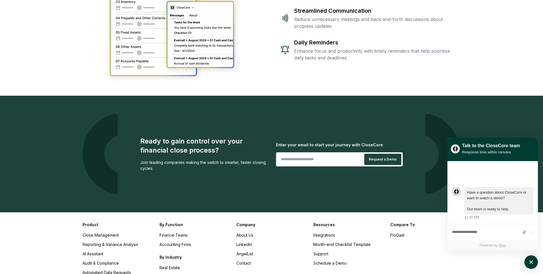
scroll to position [1221, 0]
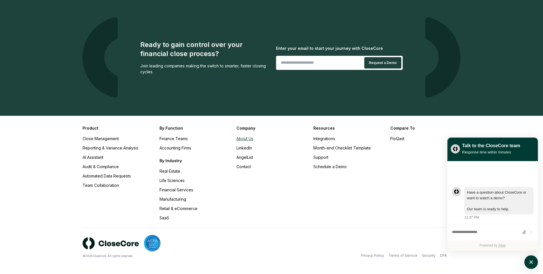
click at [247, 139] on link "About Us" at bounding box center [245, 138] width 17 height 5
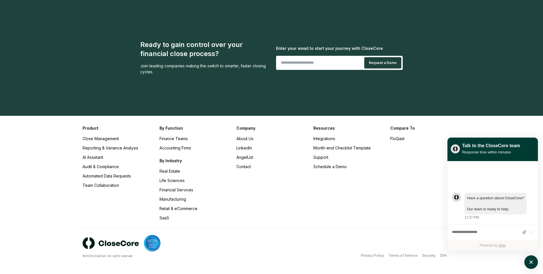
scroll to position [407, 0]
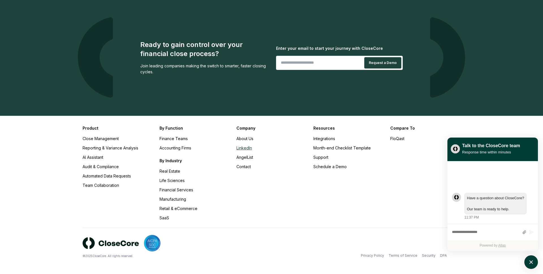
click at [247, 149] on link "LinkedIn" at bounding box center [245, 147] width 16 height 5
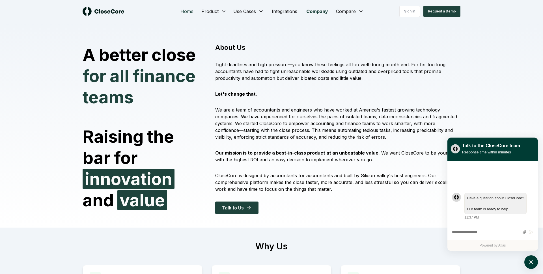
click at [186, 13] on link "Home" at bounding box center [187, 11] width 22 height 11
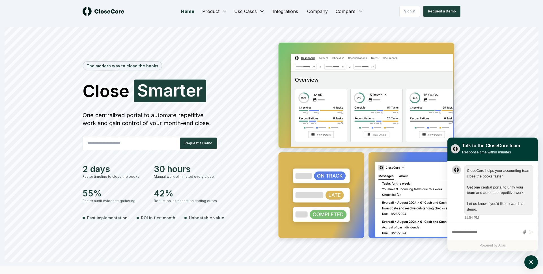
click at [509, 112] on div "The modern way to close the books Close Smarter S m a r t e r One centralized p…" at bounding box center [272, 149] width 534 height 223
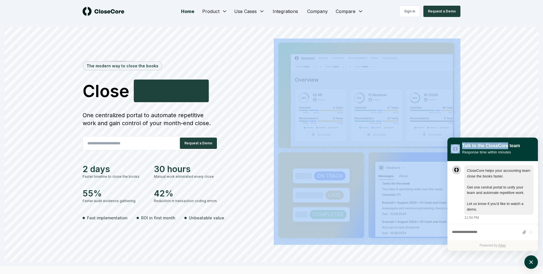
drag, startPoint x: 509, startPoint y: 144, endPoint x: 511, endPoint y: 112, distance: 32.4
click at [511, 112] on div "The modern way to close the books Close Accurately A c c u r a t e l y One cent…" at bounding box center [272, 149] width 534 height 223
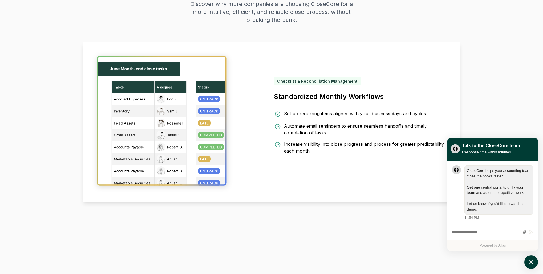
scroll to position [301, 0]
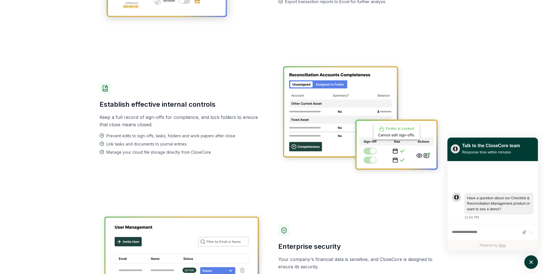
scroll to position [439, 0]
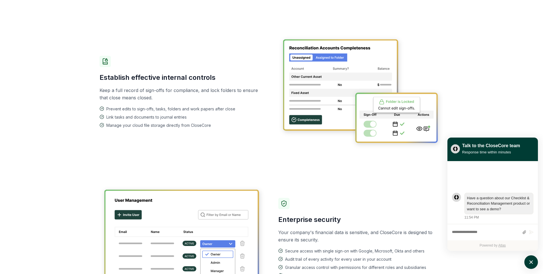
drag, startPoint x: 154, startPoint y: 76, endPoint x: 216, endPoint y: 77, distance: 61.4
click at [216, 77] on h3 "Establish effective internal controls" at bounding box center [182, 77] width 165 height 9
drag, startPoint x: 216, startPoint y: 77, endPoint x: 107, endPoint y: 78, distance: 108.4
click at [107, 78] on h3 "Establish effective internal controls" at bounding box center [182, 77] width 165 height 9
drag, startPoint x: 107, startPoint y: 78, endPoint x: 165, endPoint y: 82, distance: 57.8
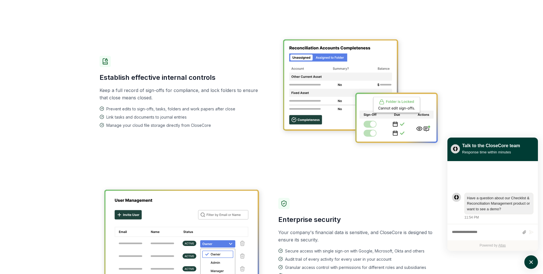
click at [165, 82] on div "Establish effective internal controls Keep a full record of sign-offs for compl…" at bounding box center [182, 92] width 165 height 72
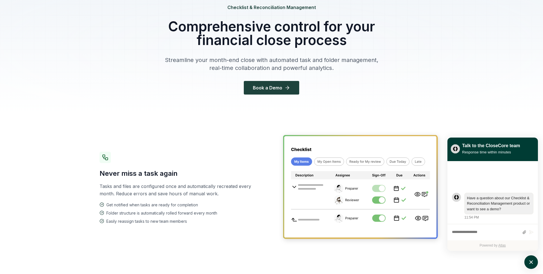
scroll to position [0, 0]
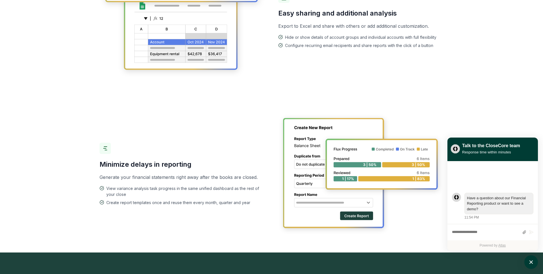
scroll to position [729, 0]
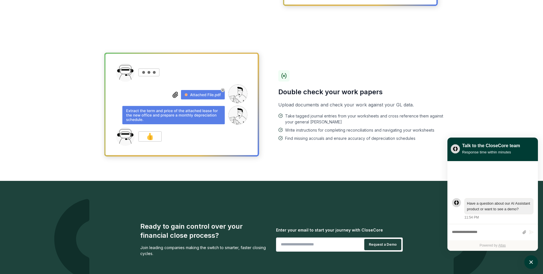
scroll to position [619, 0]
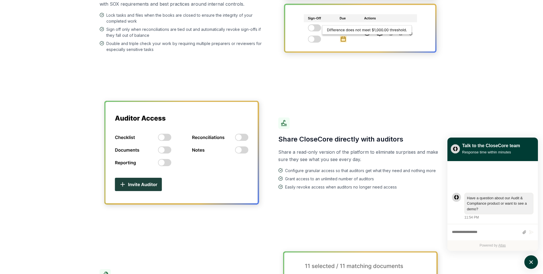
scroll to position [223, 0]
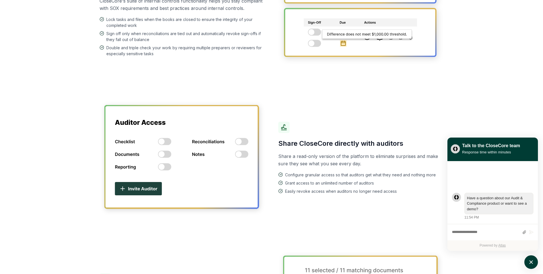
drag, startPoint x: 397, startPoint y: 195, endPoint x: 280, endPoint y: 148, distance: 126.1
click at [280, 148] on div "Share CloseCore directly with auditors Share a read-only version of the platfor…" at bounding box center [272, 158] width 344 height 151
drag, startPoint x: 280, startPoint y: 143, endPoint x: 405, endPoint y: 180, distance: 130.2
click at [405, 180] on div "Share CloseCore directly with auditors Share a read-only version of the platfor…" at bounding box center [360, 158] width 165 height 72
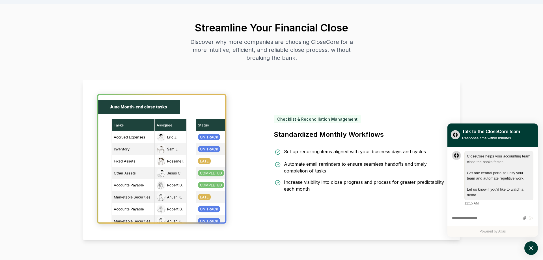
scroll to position [392, 0]
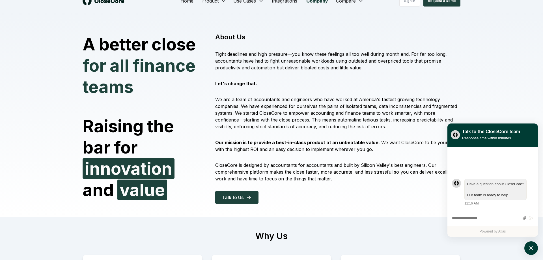
scroll to position [12, 0]
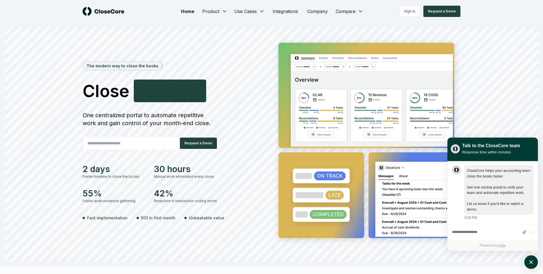
scroll to position [0, 0]
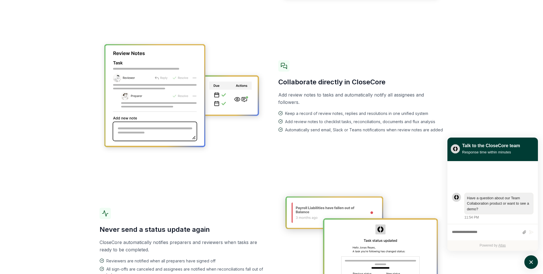
scroll to position [447, 0]
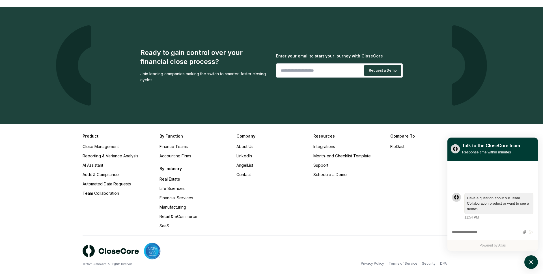
scroll to position [914, 0]
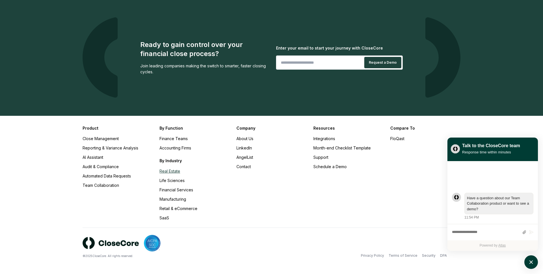
click at [163, 171] on link "Real Estate" at bounding box center [170, 171] width 21 height 5
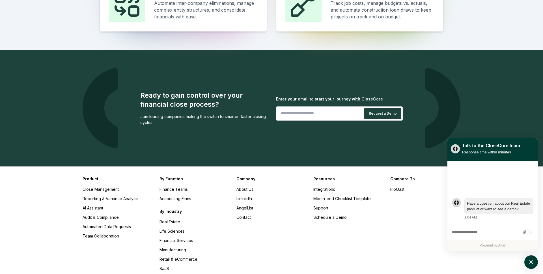
scroll to position [477, 0]
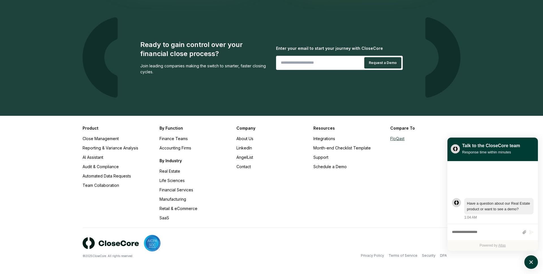
click at [395, 139] on link "FloQast" at bounding box center [398, 138] width 14 height 5
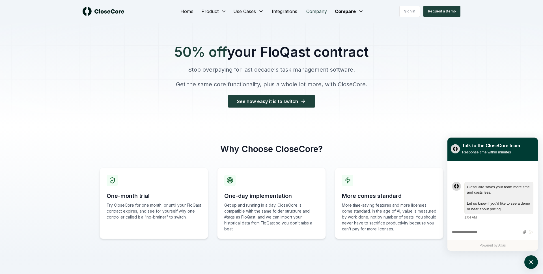
click at [313, 9] on link "Company" at bounding box center [317, 11] width 30 height 11
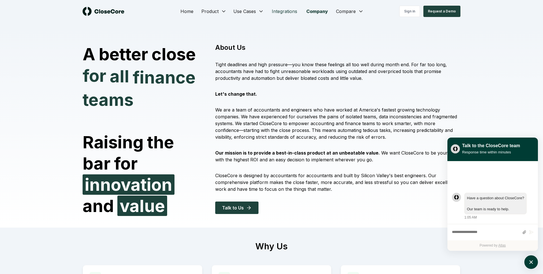
click at [282, 11] on link "Integrations" at bounding box center [284, 11] width 35 height 11
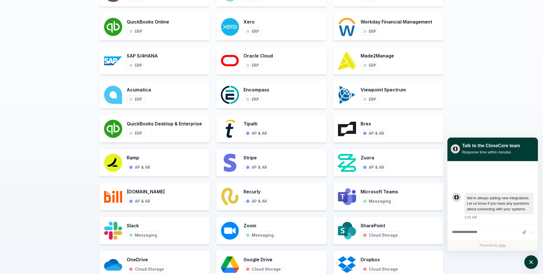
scroll to position [215, 0]
